Goal: Navigation & Orientation: Go to known website

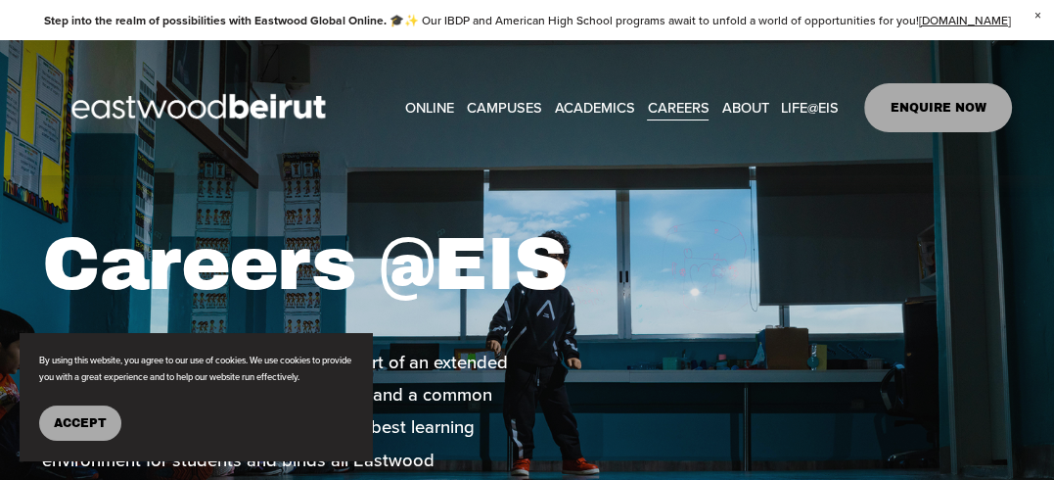
click at [102, 416] on span "Accept" at bounding box center [80, 423] width 53 height 14
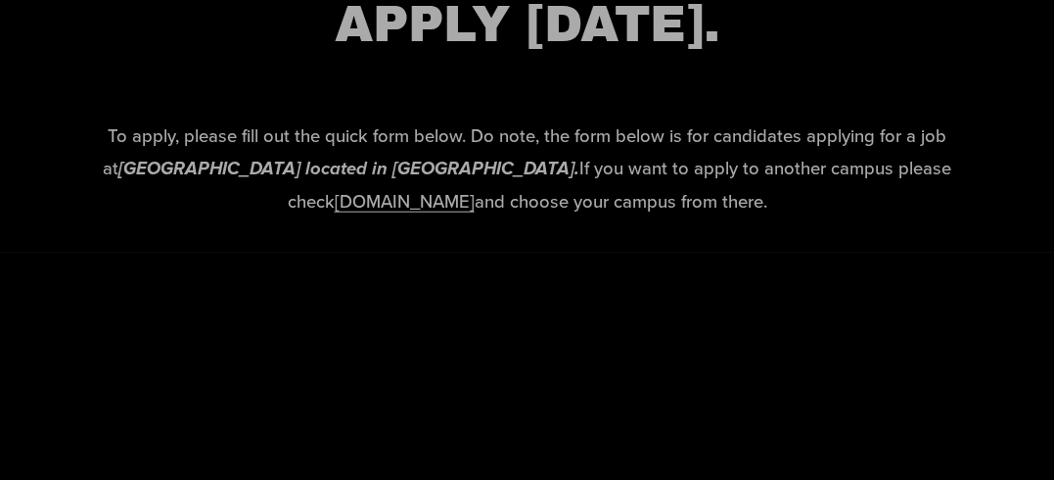
scroll to position [3542, 0]
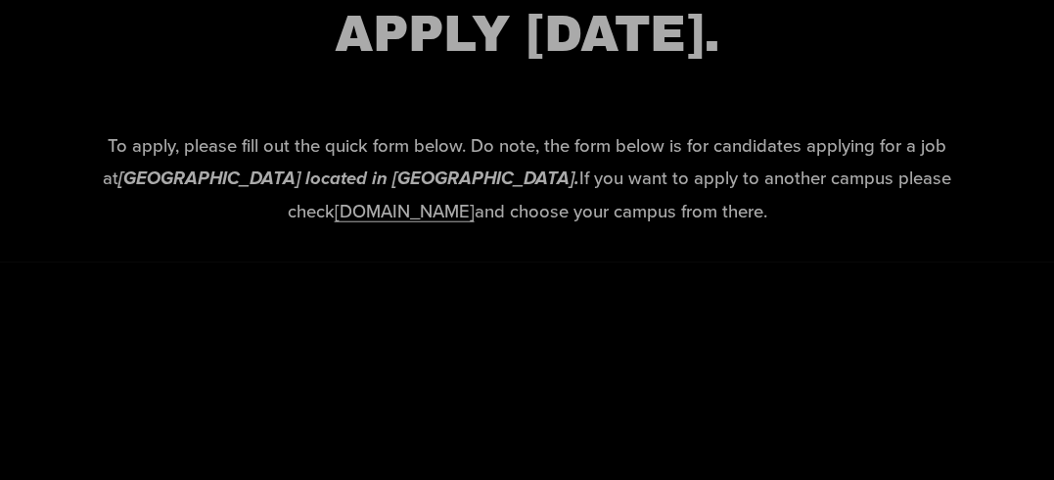
click at [475, 198] on link "[DOMAIN_NAME]" at bounding box center [405, 210] width 140 height 25
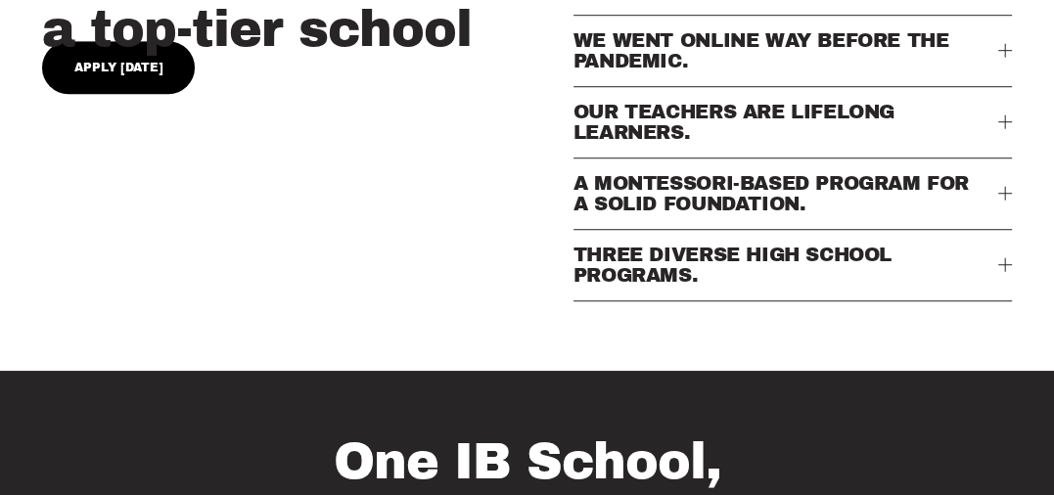
scroll to position [1003, 0]
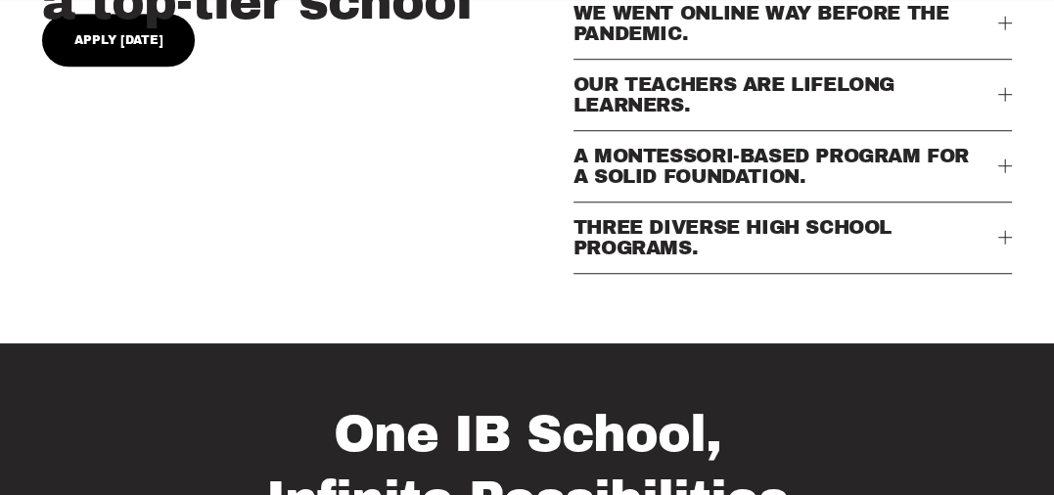
click at [826, 273] on button "THREE DIVERSE HIGH SCHOOL PROGRAMS." at bounding box center [793, 238] width 439 height 70
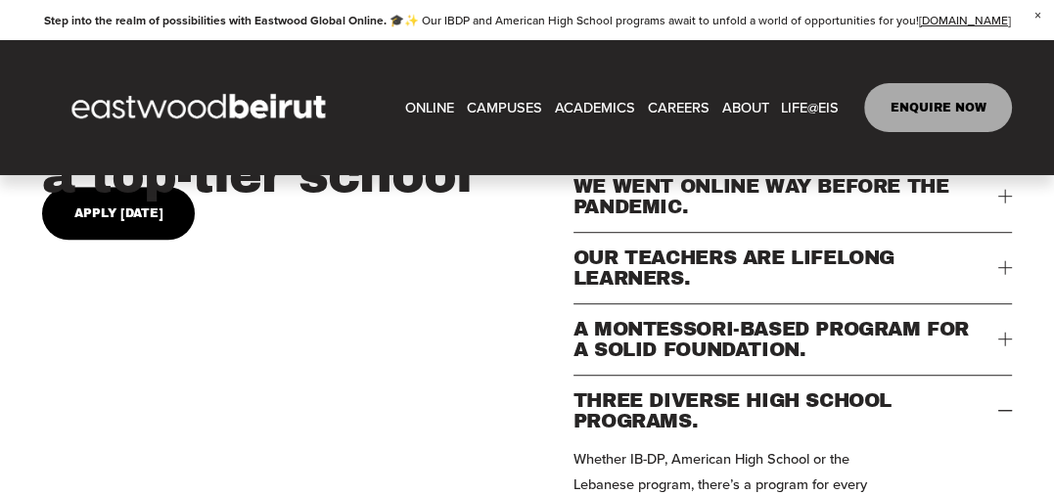
scroll to position [816, 0]
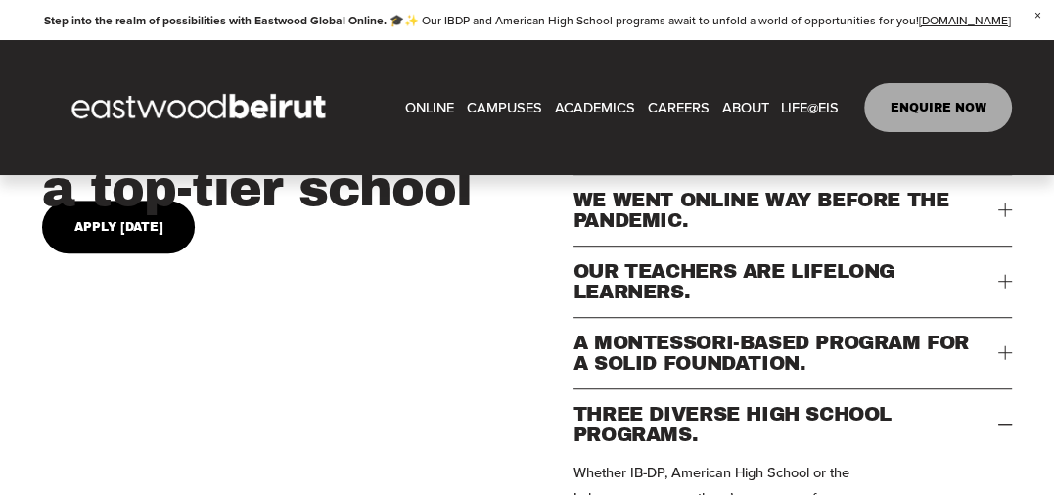
type input "*****"
